Goal: Complete application form: Complete application form

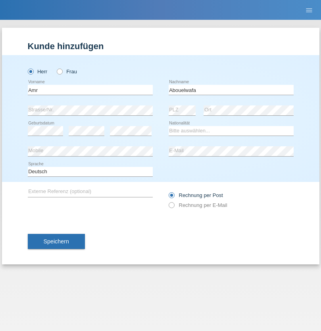
type input "Abouelwafa"
select select "CH"
radio input "true"
click at [90, 90] on input "text" at bounding box center [90, 90] width 125 height 10
type input "[PERSON_NAME]"
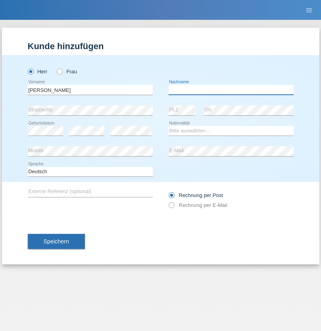
click at [231, 90] on input "text" at bounding box center [231, 90] width 125 height 10
type input "Wagenknecht"
select select "CH"
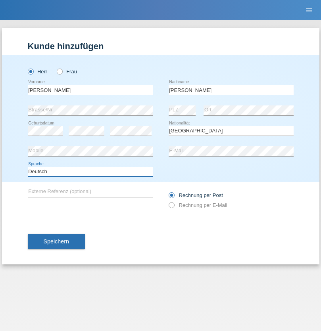
select select "en"
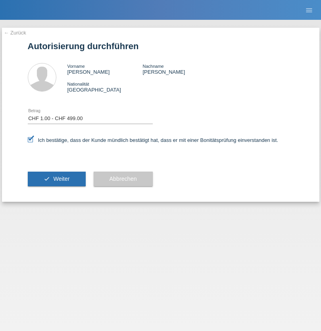
select select "1"
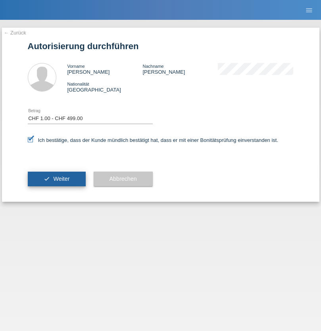
click at [56, 179] on span "Weiter" at bounding box center [61, 179] width 16 height 6
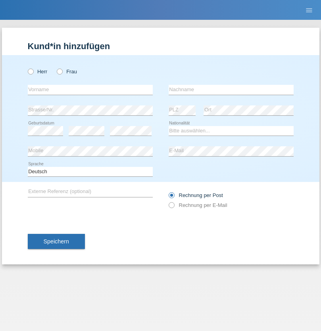
radio input "true"
click at [90, 90] on input "text" at bounding box center [90, 90] width 125 height 10
type input "Amr"
click at [231, 90] on input "text" at bounding box center [231, 90] width 125 height 10
type input "Abouelwafa"
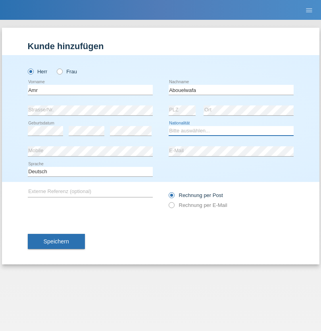
select select "CH"
radio input "true"
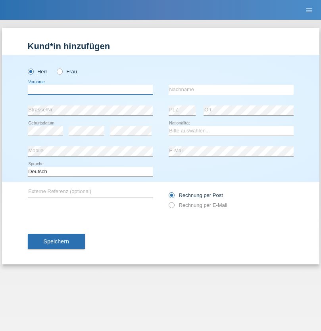
click at [90, 90] on input "text" at bounding box center [90, 90] width 125 height 10
type input "Jörg"
click at [231, 90] on input "text" at bounding box center [231, 90] width 125 height 10
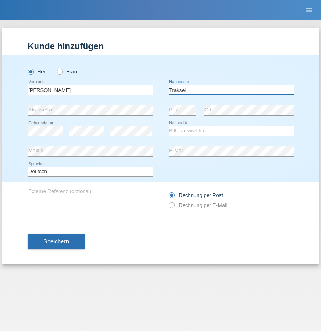
type input "Traksel"
select select "DE"
select select "C"
select select "01"
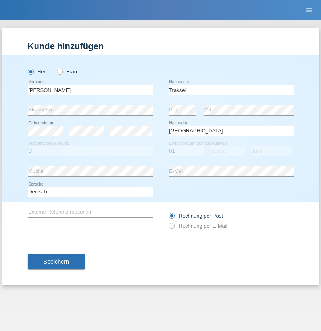
select select "07"
select select "2008"
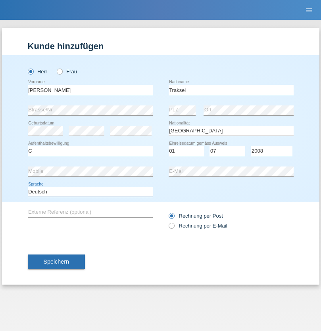
select select "en"
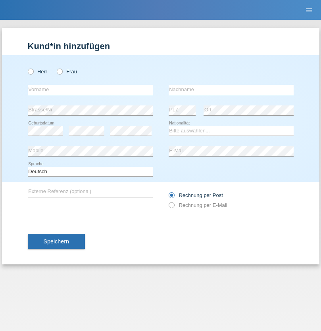
radio input "true"
select select "RS"
select select "C"
select select "08"
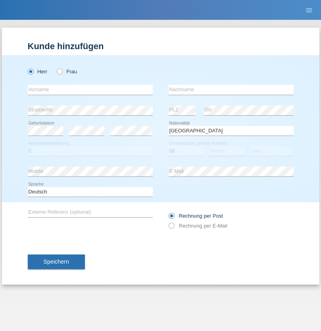
select select "10"
select select "2006"
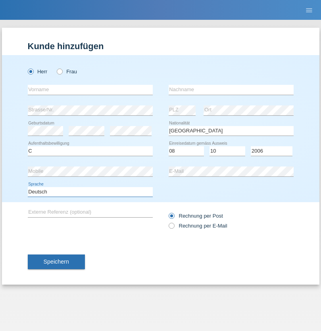
select select "en"
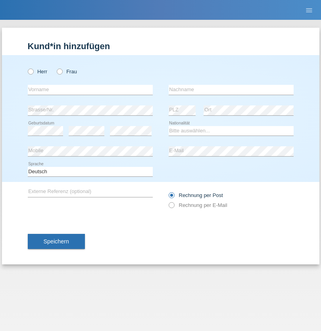
radio input "true"
click at [90, 90] on input "text" at bounding box center [90, 90] width 125 height 10
type input "Sladjan"
click at [231, 90] on input "text" at bounding box center [231, 90] width 125 height 10
type input "Pejic"
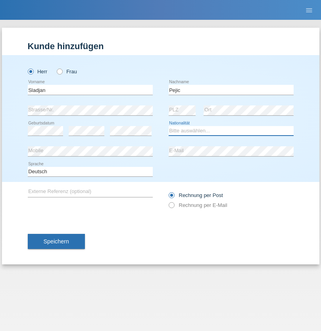
select select "CH"
radio input "true"
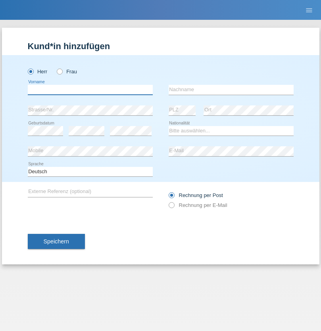
click at [90, 90] on input "text" at bounding box center [90, 90] width 125 height 10
type input "[PERSON_NAME]"
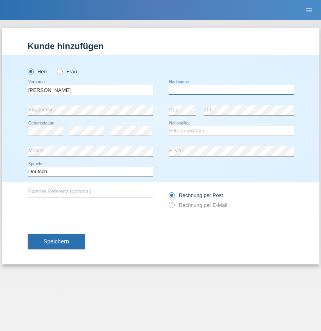
click at [231, 90] on input "text" at bounding box center [231, 90] width 125 height 10
type input "Nemani"
select select "AF"
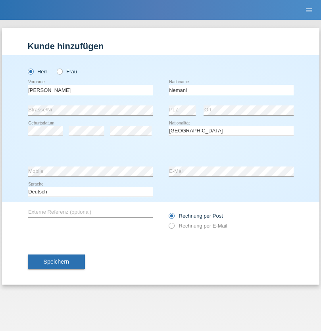
select select "C"
select select "02"
select select "01"
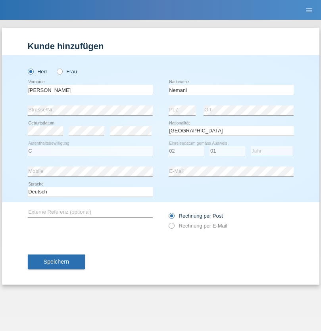
select select "2021"
